Goal: Task Accomplishment & Management: Manage account settings

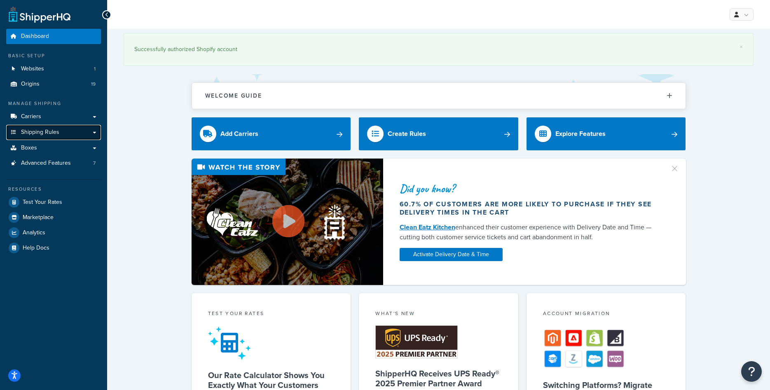
click at [50, 136] on span "Shipping Rules" at bounding box center [40, 132] width 38 height 7
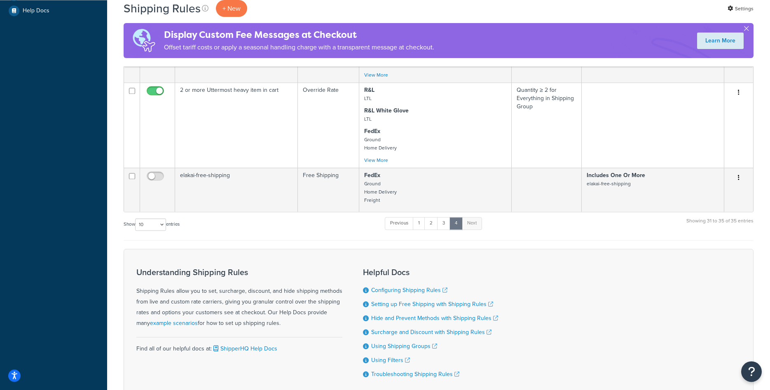
scroll to position [336, 0]
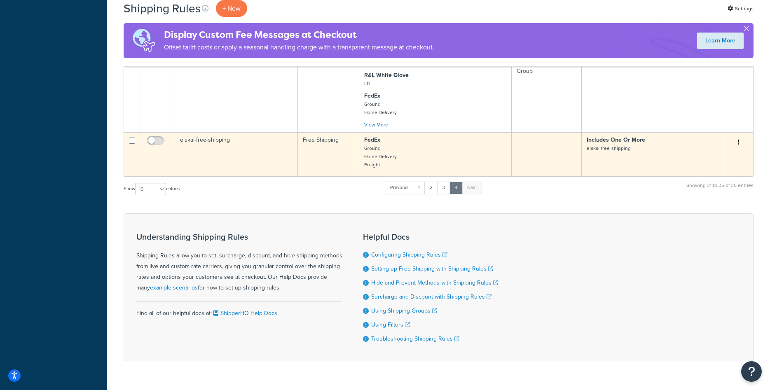
click at [272, 153] on td "elakai-free-shipping" at bounding box center [236, 154] width 123 height 44
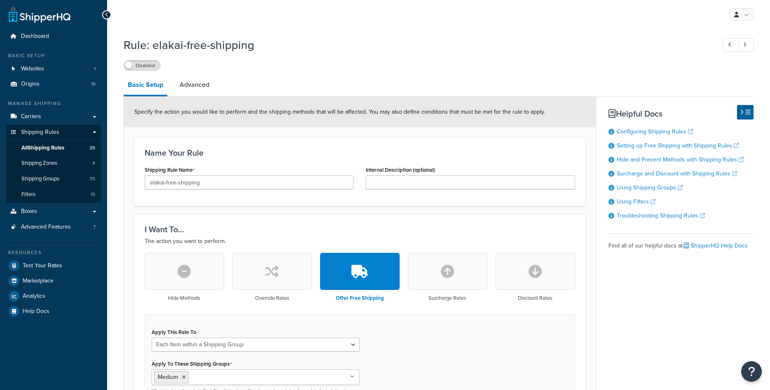
select select "ITEM"
drag, startPoint x: 152, startPoint y: 182, endPoint x: 129, endPoint y: 179, distance: 23.7
click at [145, 179] on input "elakai-free-shipping" at bounding box center [249, 183] width 209 height 14
click at [165, 180] on input "Elakai-free-shipping" at bounding box center [249, 183] width 209 height 14
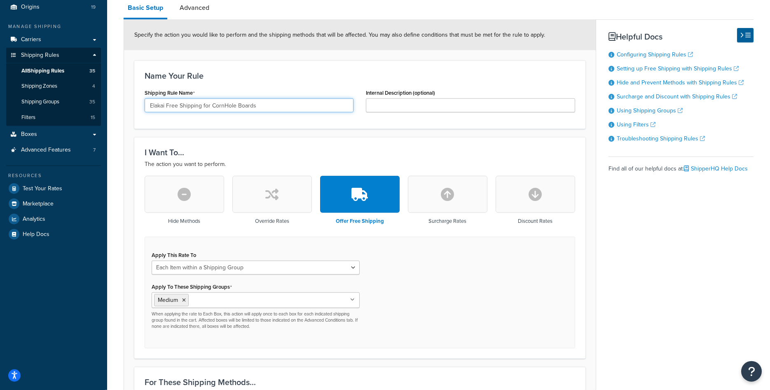
scroll to position [168, 0]
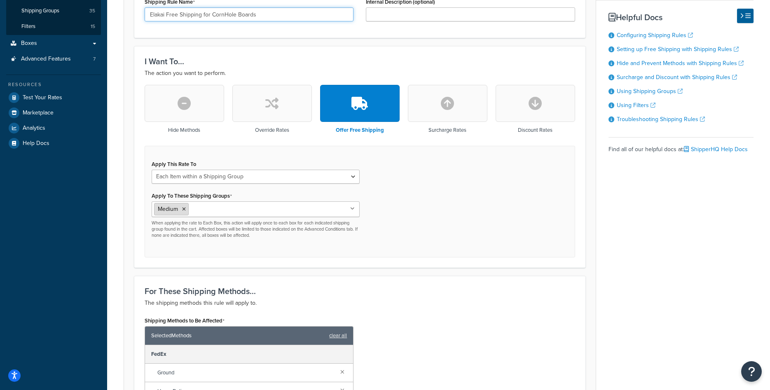
type input "Elakai Free Shipping for CornHole Boards"
click at [182, 209] on li "Medium" at bounding box center [171, 209] width 35 height 12
click at [187, 206] on li "Medium" at bounding box center [171, 209] width 35 height 12
click at [185, 211] on icon at bounding box center [184, 209] width 4 height 5
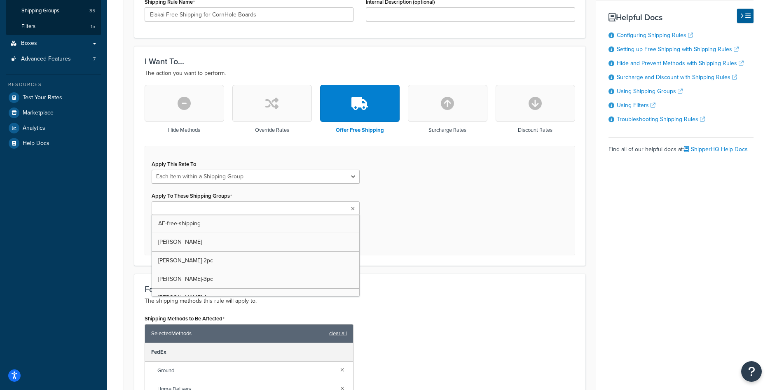
click at [190, 211] on input "Apply To These Shipping Groups" at bounding box center [190, 208] width 73 height 9
paste input "elakai-free-shipping"
type input "elakai-free-shipping"
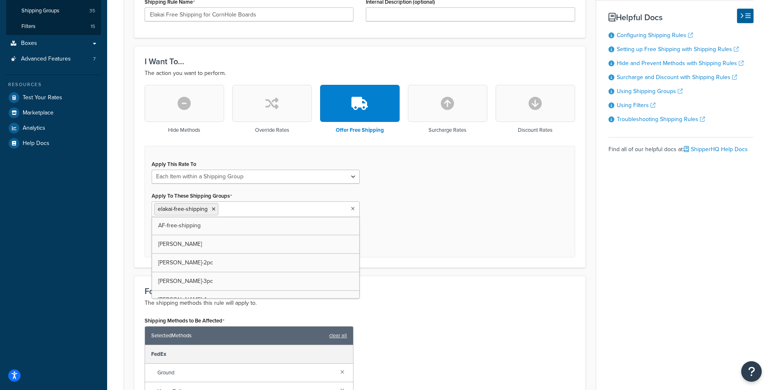
click at [445, 281] on div "For These Shipping Methods... The shipping methods this rule will apply to. Shi…" at bounding box center [359, 364] width 451 height 176
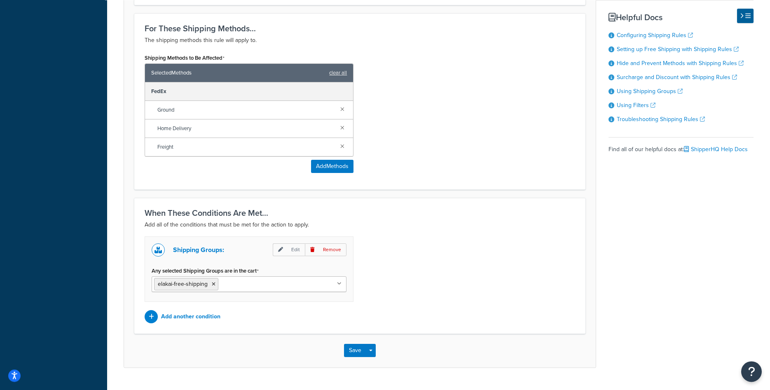
scroll to position [450, 0]
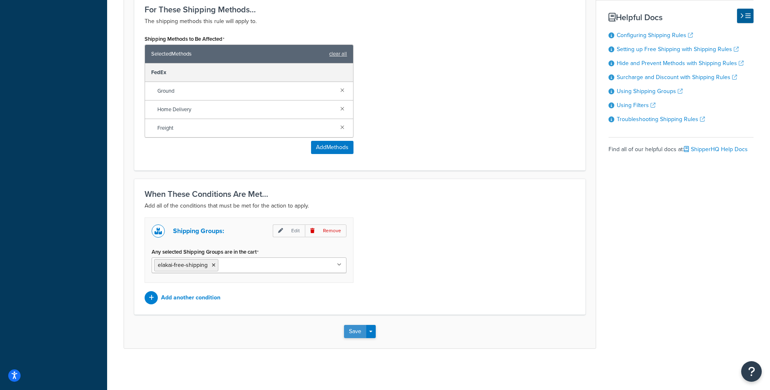
click at [356, 328] on button "Save" at bounding box center [355, 331] width 22 height 13
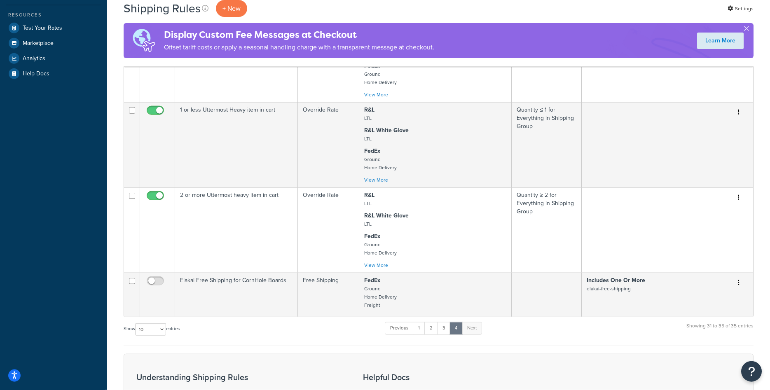
scroll to position [294, 0]
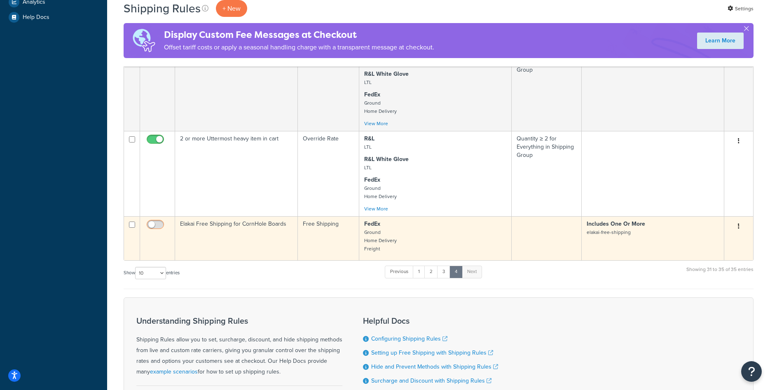
click at [162, 225] on input "checkbox" at bounding box center [156, 227] width 23 height 10
checkbox input "true"
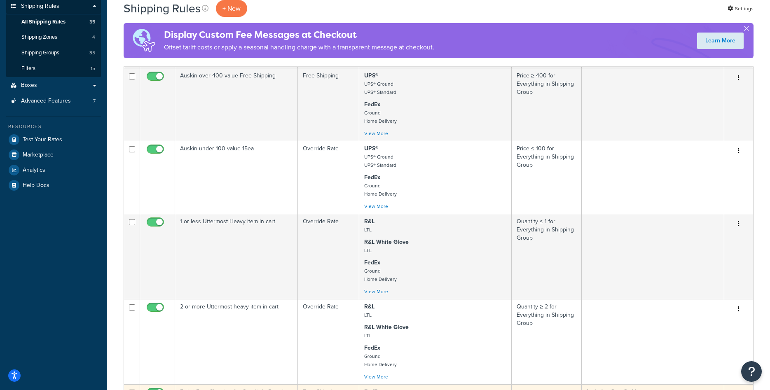
scroll to position [0, 0]
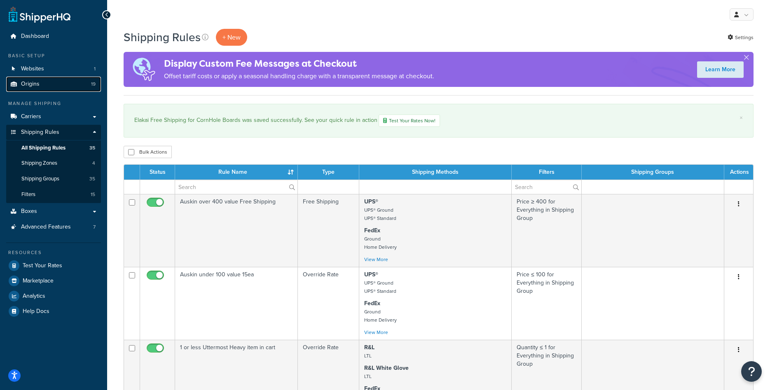
click at [41, 90] on link "Origins 19" at bounding box center [53, 84] width 95 height 15
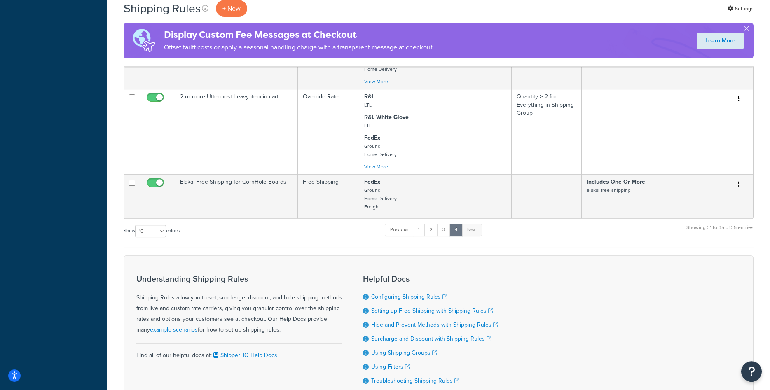
scroll to position [378, 0]
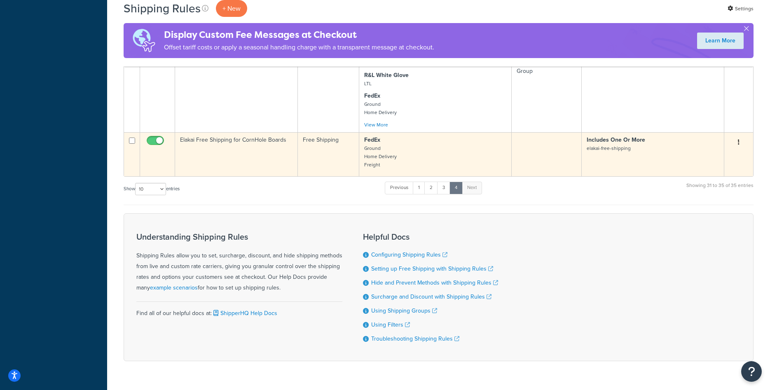
click at [259, 154] on td "Elakai Free Shipping for CornHole Boards" at bounding box center [236, 154] width 123 height 44
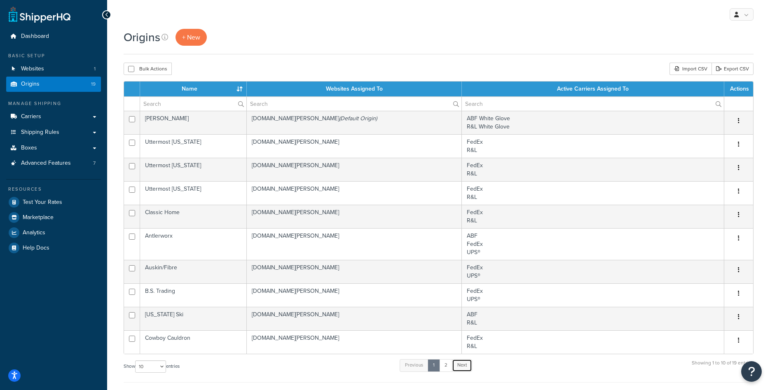
click at [463, 366] on link "Next" at bounding box center [462, 365] width 20 height 12
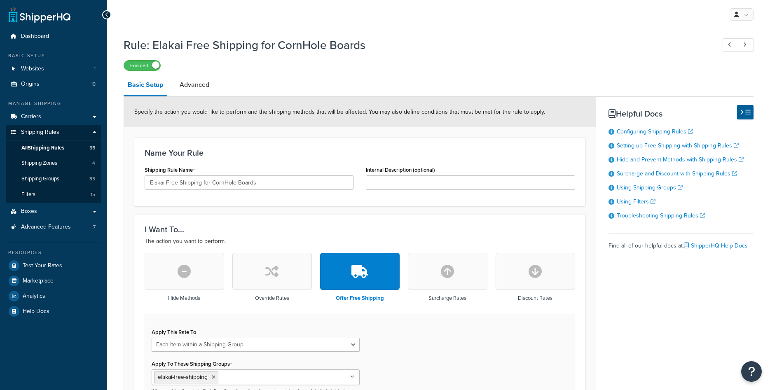
select select "ITEM"
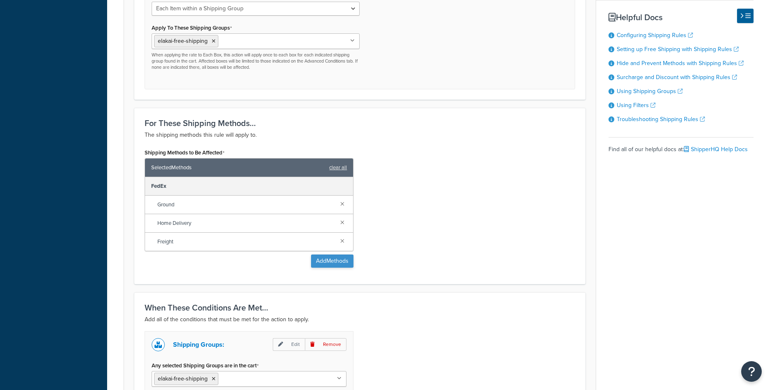
scroll to position [336, 0]
click at [319, 260] on button "Add Methods" at bounding box center [332, 261] width 42 height 13
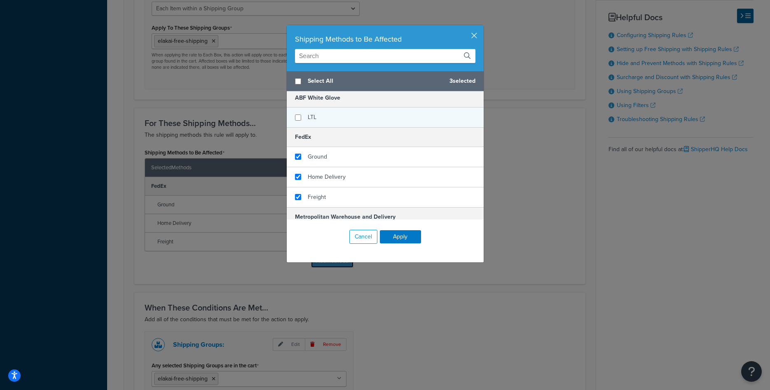
scroll to position [104, 0]
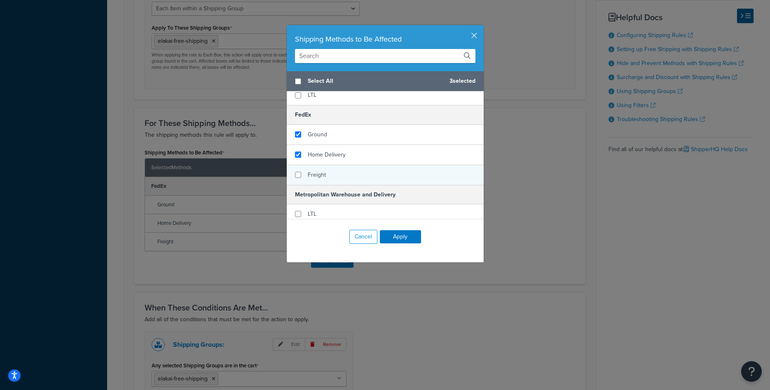
checkbox input "false"
click at [302, 173] on div "Freight" at bounding box center [385, 175] width 197 height 20
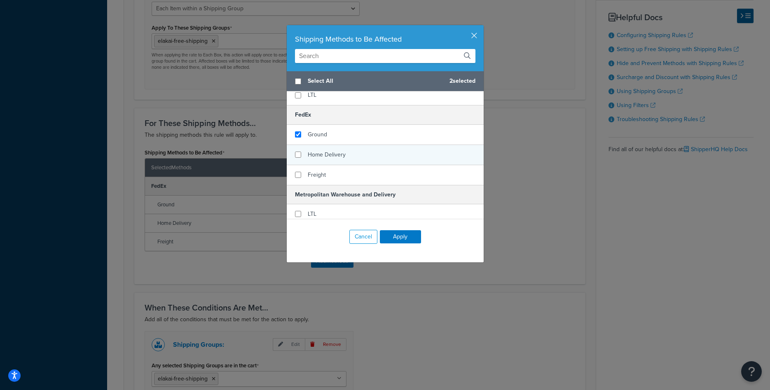
checkbox input "false"
click at [305, 154] on div "Home Delivery" at bounding box center [385, 155] width 197 height 20
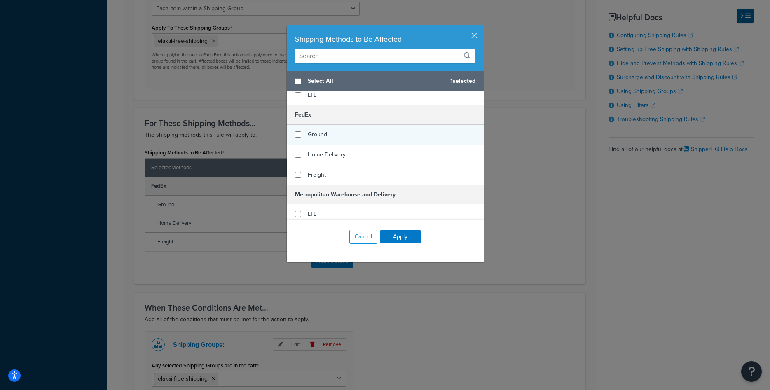
checkbox input "false"
click at [312, 133] on span "Ground" at bounding box center [317, 134] width 19 height 9
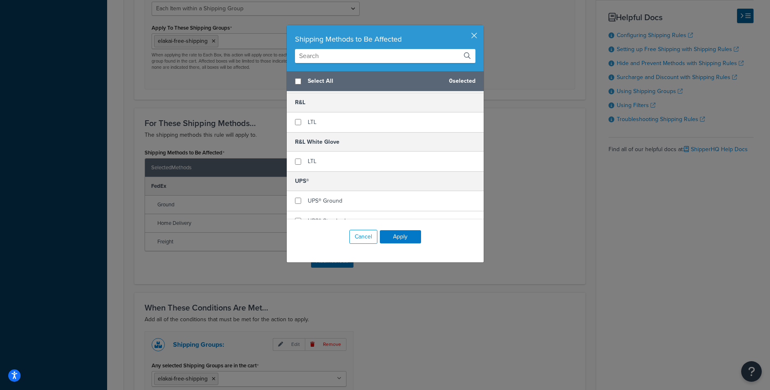
scroll to position [208, 0]
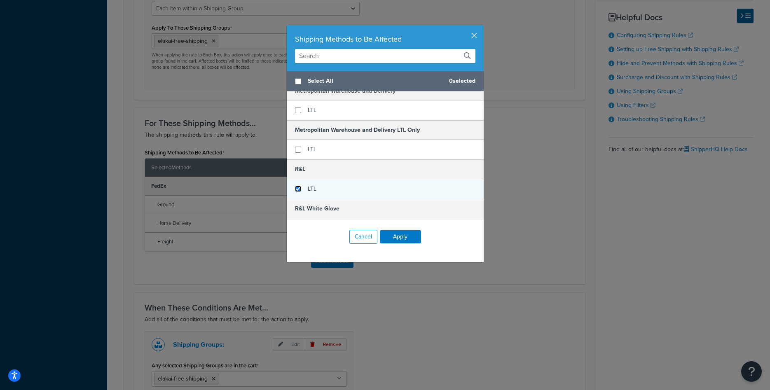
click at [300, 189] on input "checkbox" at bounding box center [298, 189] width 6 height 6
checkbox input "true"
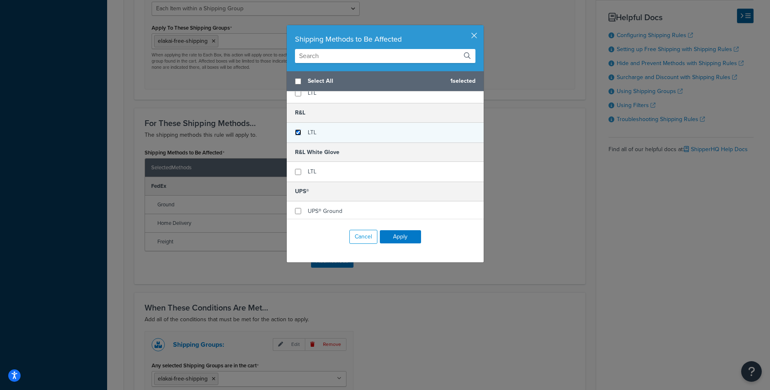
scroll to position [312, 0]
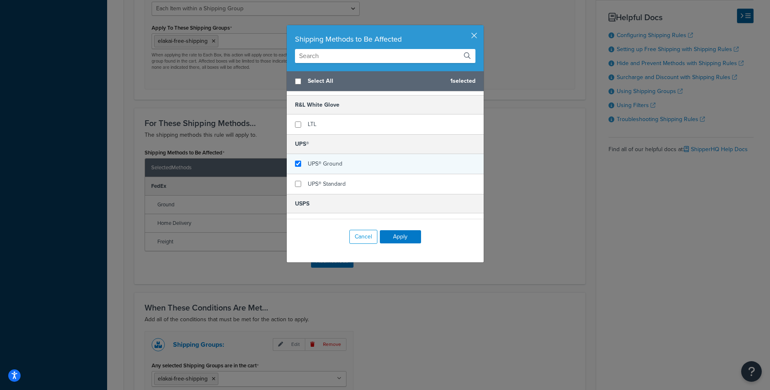
checkbox input "true"
click at [322, 165] on span "UPS® Ground" at bounding box center [325, 163] width 35 height 9
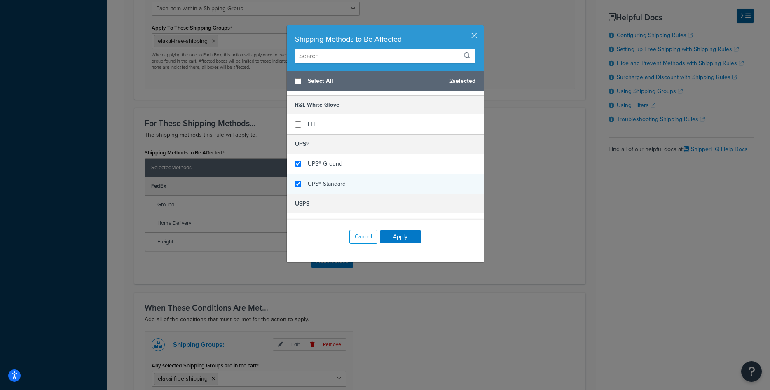
checkbox input "true"
click at [324, 181] on span "UPS® Standard" at bounding box center [327, 184] width 38 height 9
click at [396, 233] on button "Apply" at bounding box center [400, 236] width 41 height 13
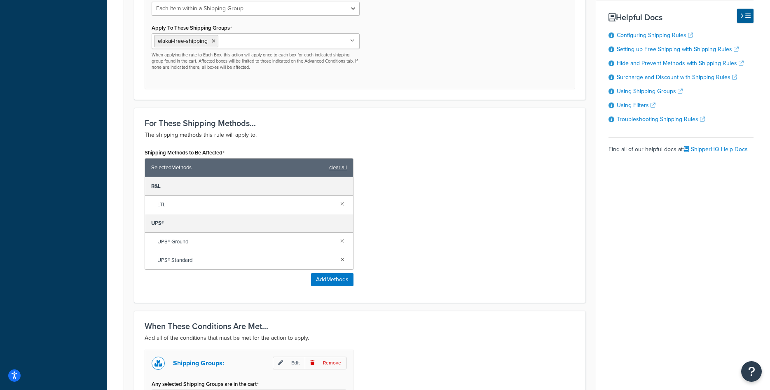
scroll to position [469, 0]
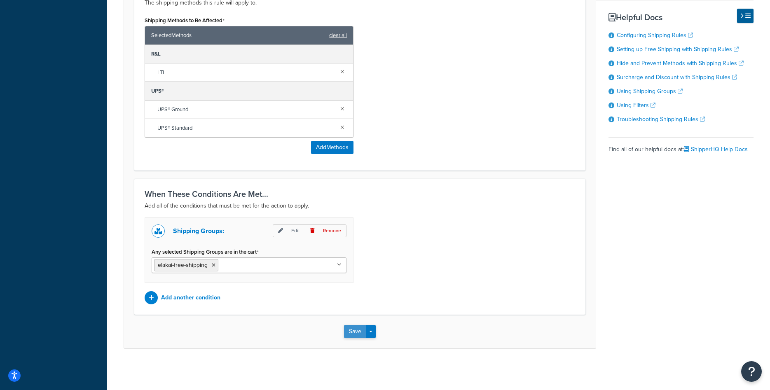
click at [361, 333] on button "Save" at bounding box center [355, 331] width 22 height 13
